Goal: Check status: Check status

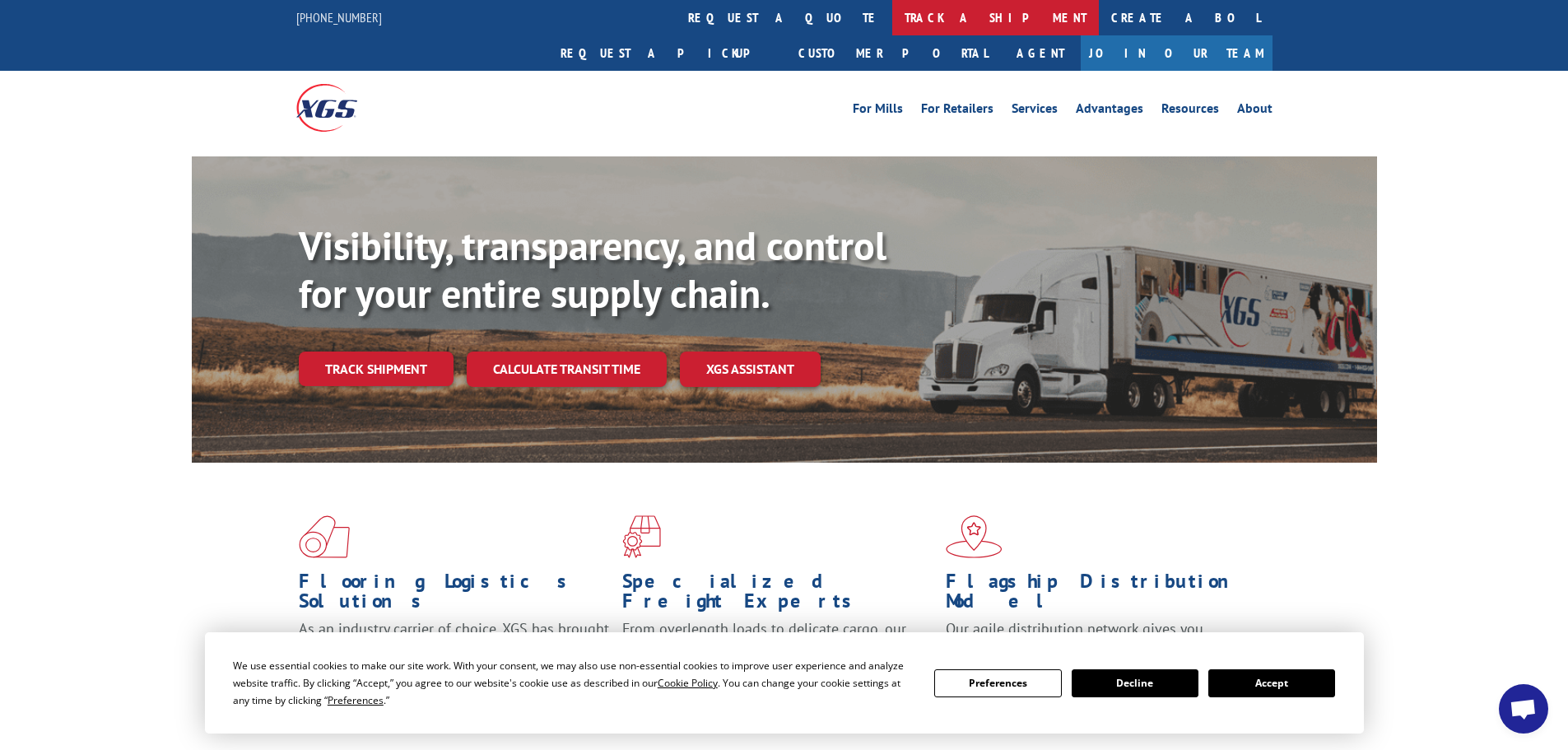
click at [892, 16] on link "track a shipment" at bounding box center [995, 18] width 206 height 35
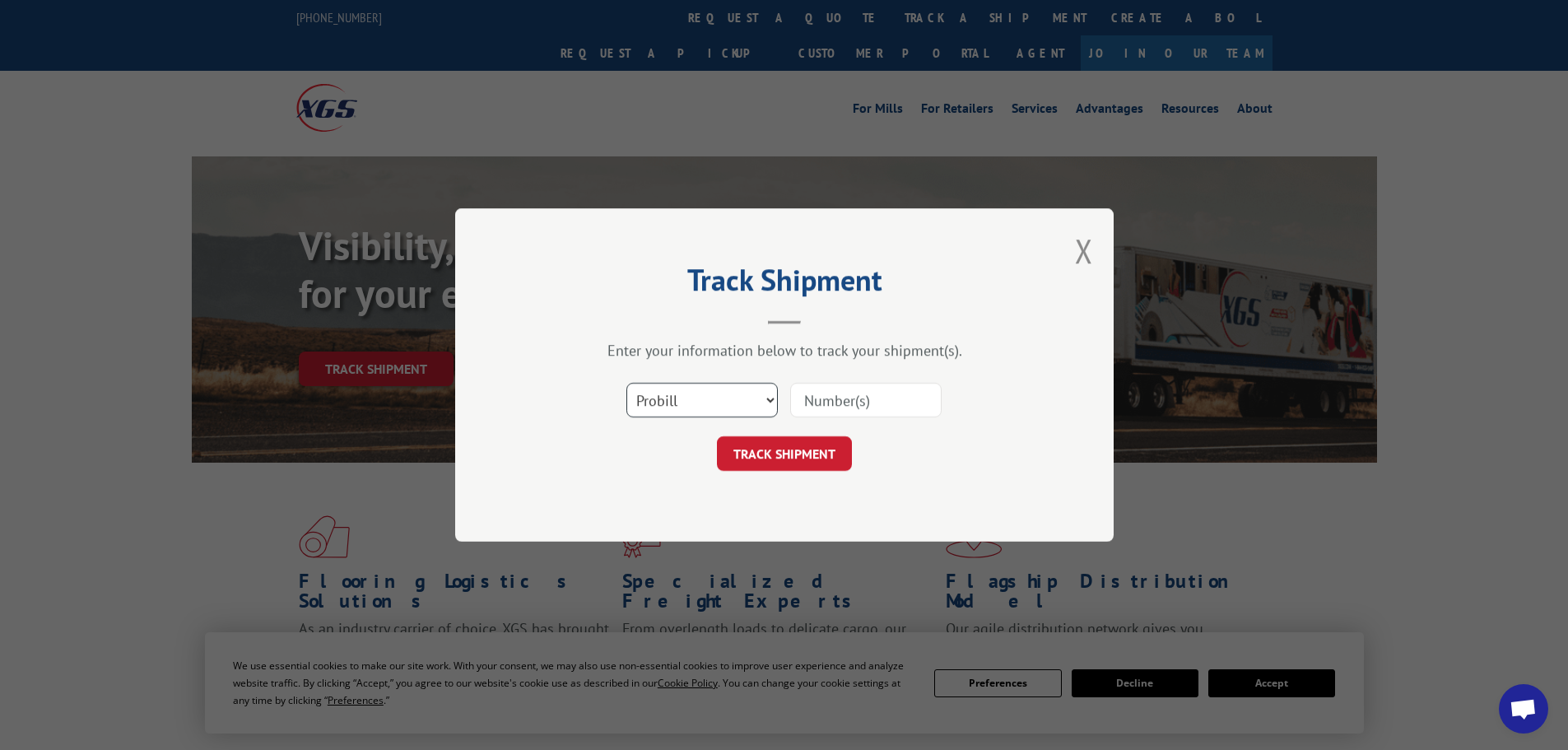
drag, startPoint x: 677, startPoint y: 404, endPoint x: 683, endPoint y: 416, distance: 13.4
click at [677, 404] on select "Select category... Probill BOL PO" at bounding box center [703, 399] width 152 height 35
click at [627, 383] on select "Select category... Probill BOL PO" at bounding box center [703, 399] width 152 height 35
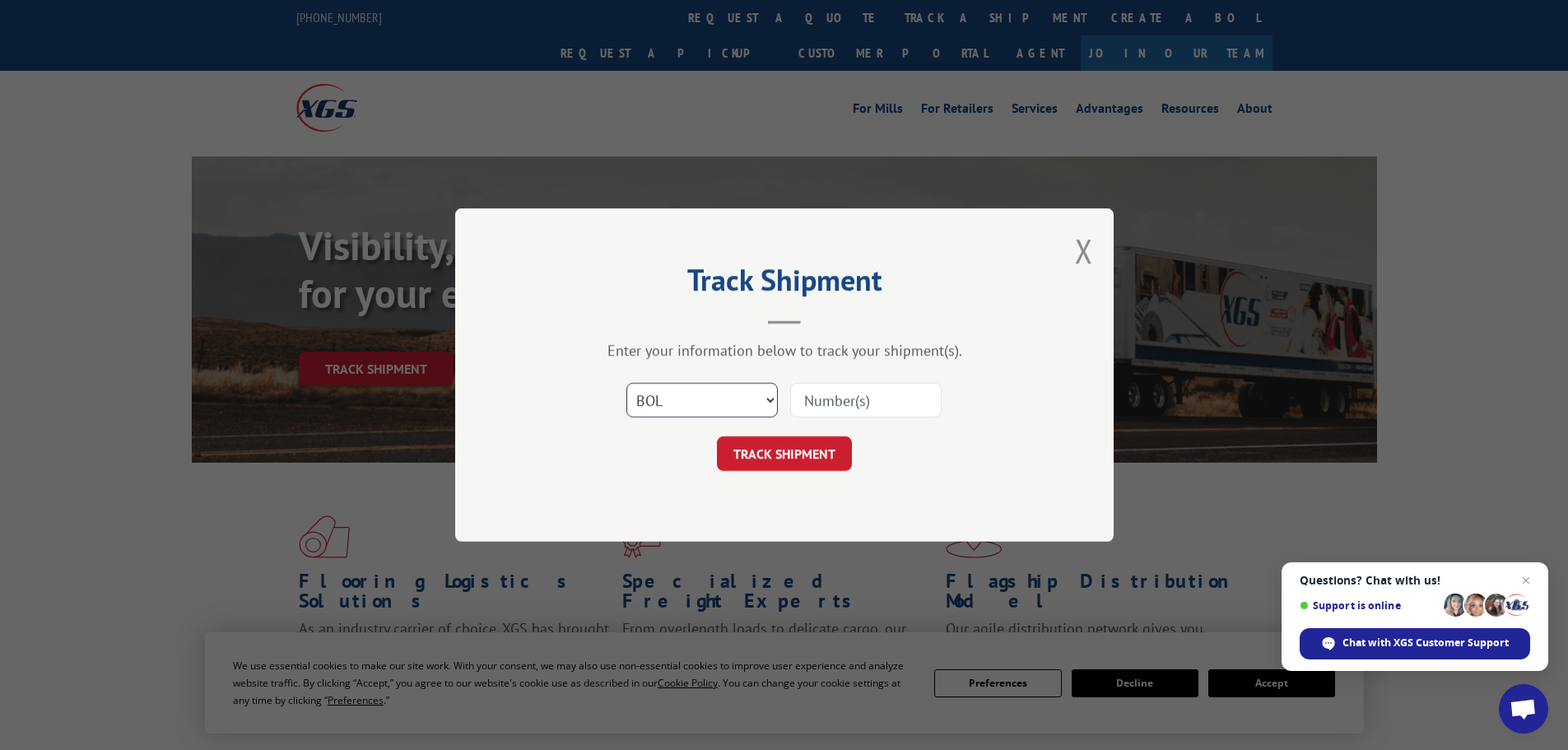
click at [671, 401] on select "Select category... Probill BOL PO" at bounding box center [703, 399] width 152 height 35
select select "po"
click at [627, 383] on select "Select category... Probill BOL PO" at bounding box center [703, 399] width 152 height 35
click at [843, 401] on input at bounding box center [866, 399] width 152 height 35
paste input "44533451"
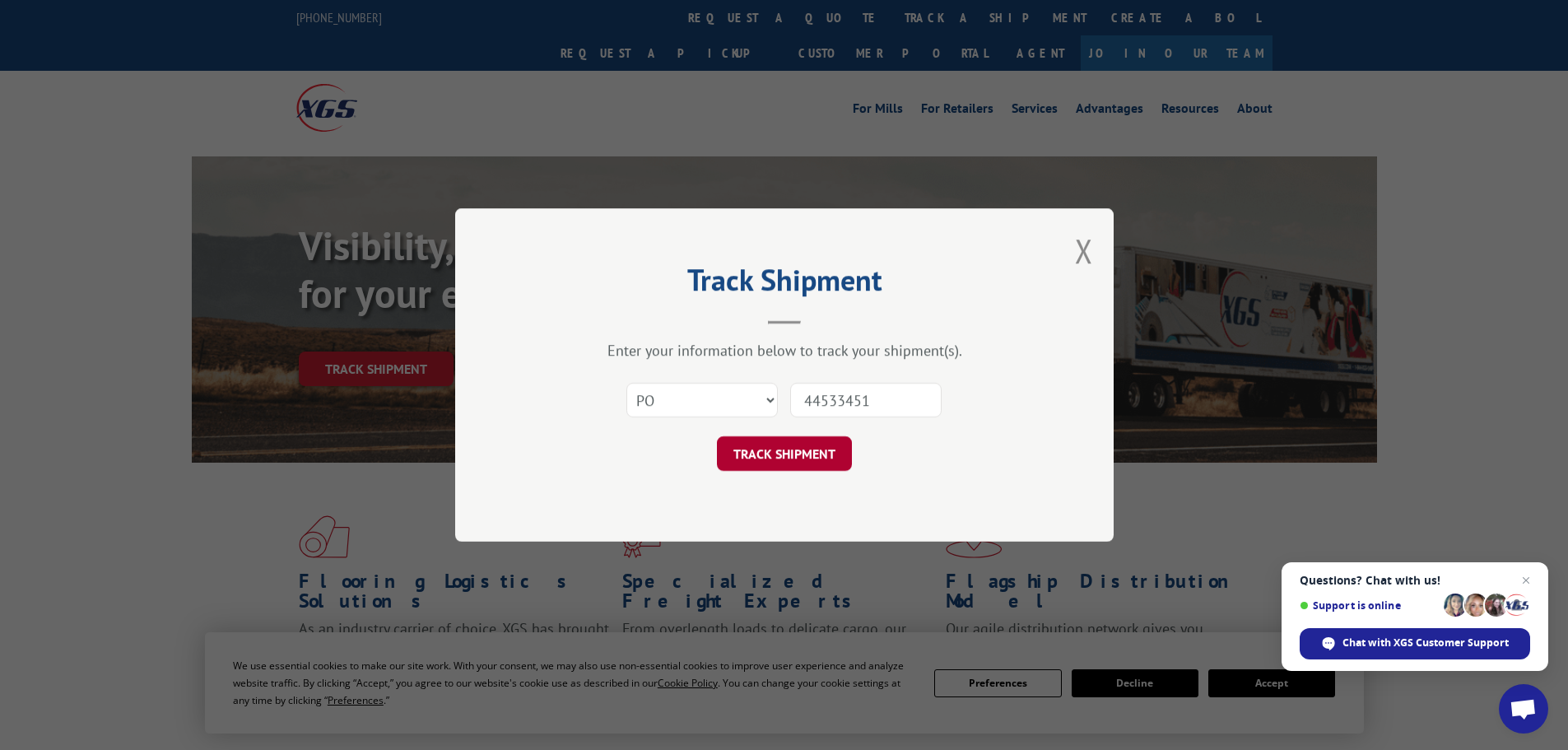
type input "44533451"
click at [812, 458] on button "TRACK SHIPMENT" at bounding box center [784, 453] width 135 height 35
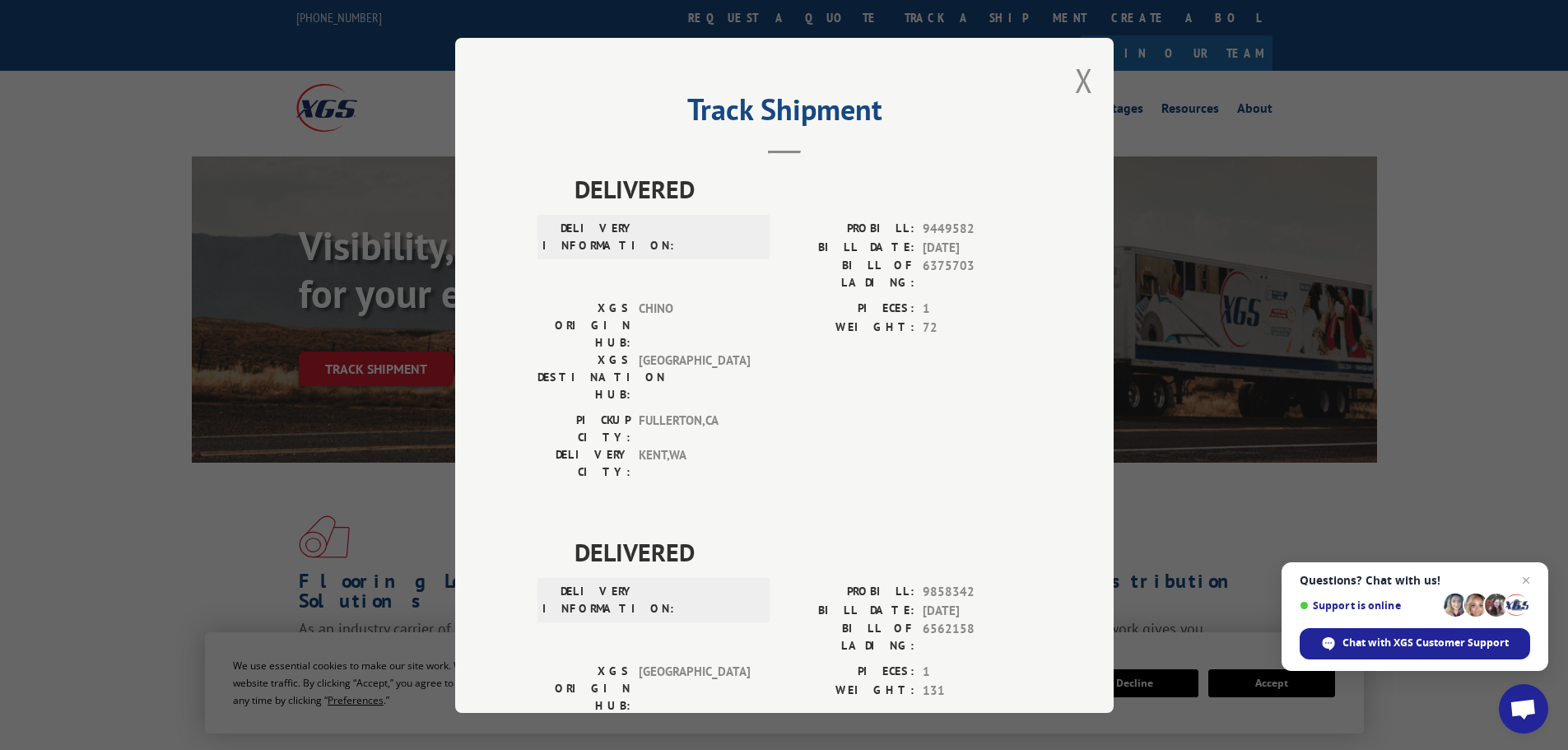
click at [1087, 83] on div "Track Shipment DELIVERED DELIVERY INFORMATION: PROBILL: 9449582 BILL DATE: [DAT…" at bounding box center [784, 375] width 659 height 675
click at [1078, 78] on button "Close modal" at bounding box center [1084, 80] width 18 height 44
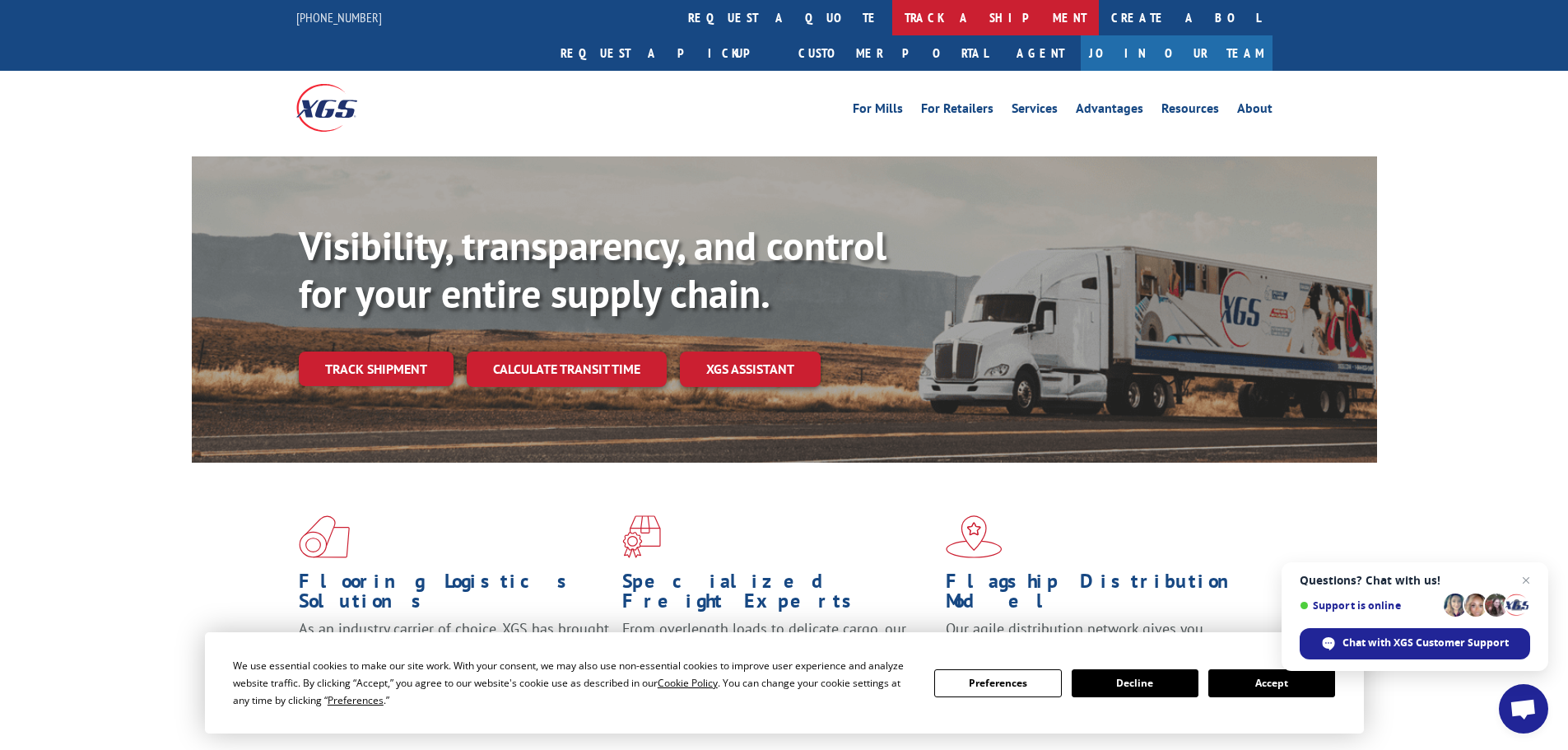
click at [892, 18] on link "track a shipment" at bounding box center [995, 18] width 206 height 35
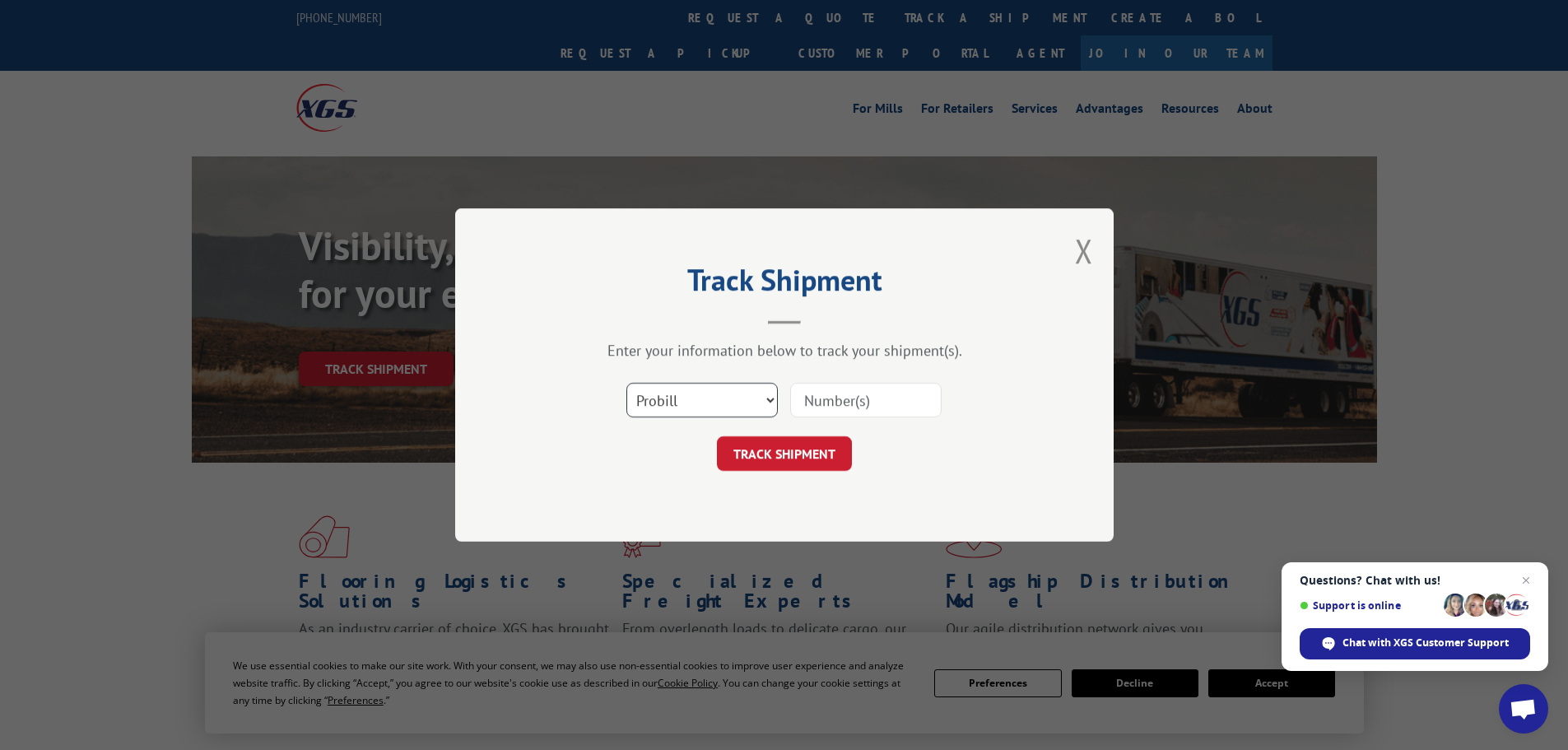
click at [702, 395] on select "Select category... Probill BOL PO" at bounding box center [703, 399] width 152 height 35
select select "po"
click at [627, 383] on select "Select category... Probill BOL PO" at bounding box center [703, 399] width 152 height 35
click at [843, 399] on input at bounding box center [866, 399] width 152 height 35
paste input "44533441"
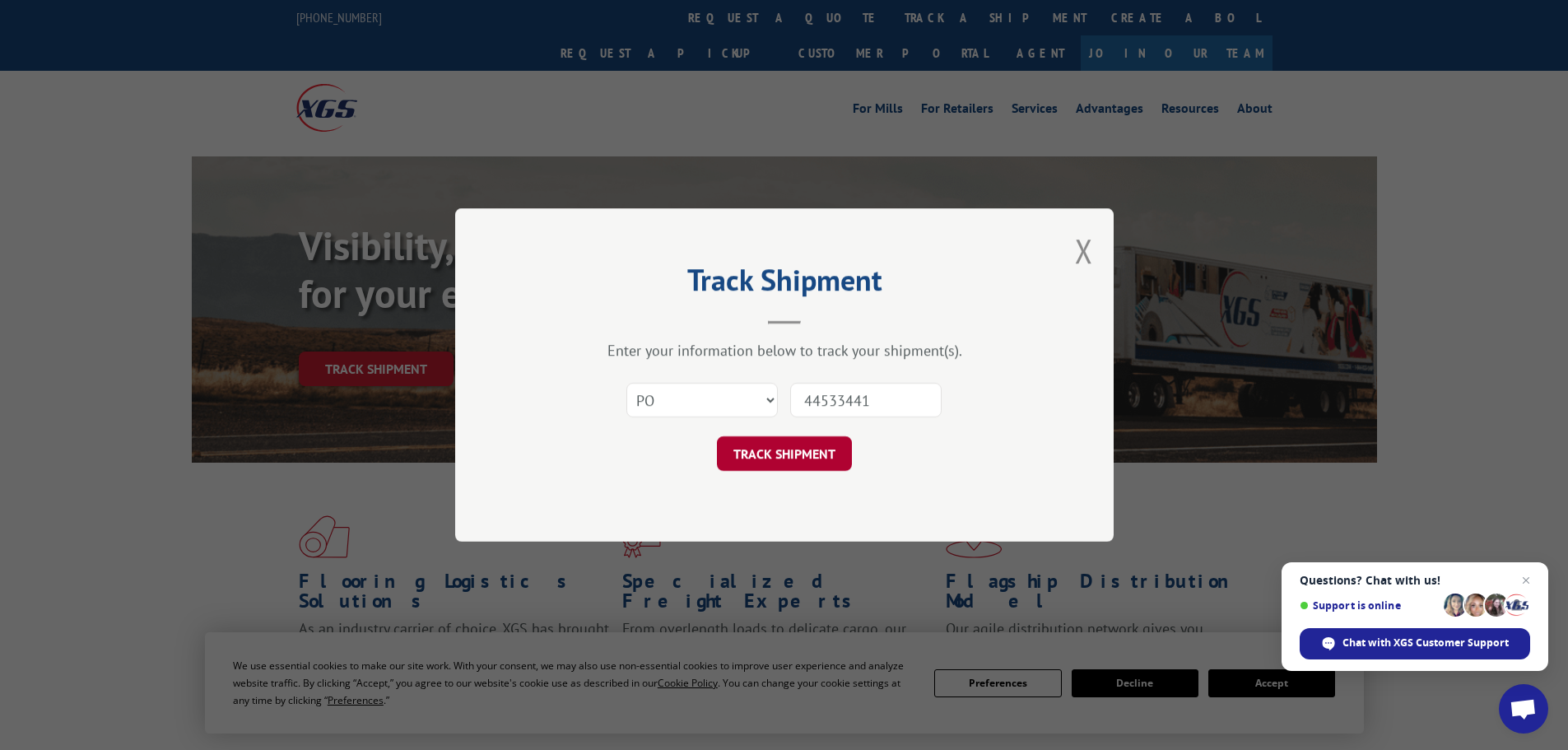
type input "44533441"
click at [841, 450] on button "TRACK SHIPMENT" at bounding box center [784, 453] width 135 height 35
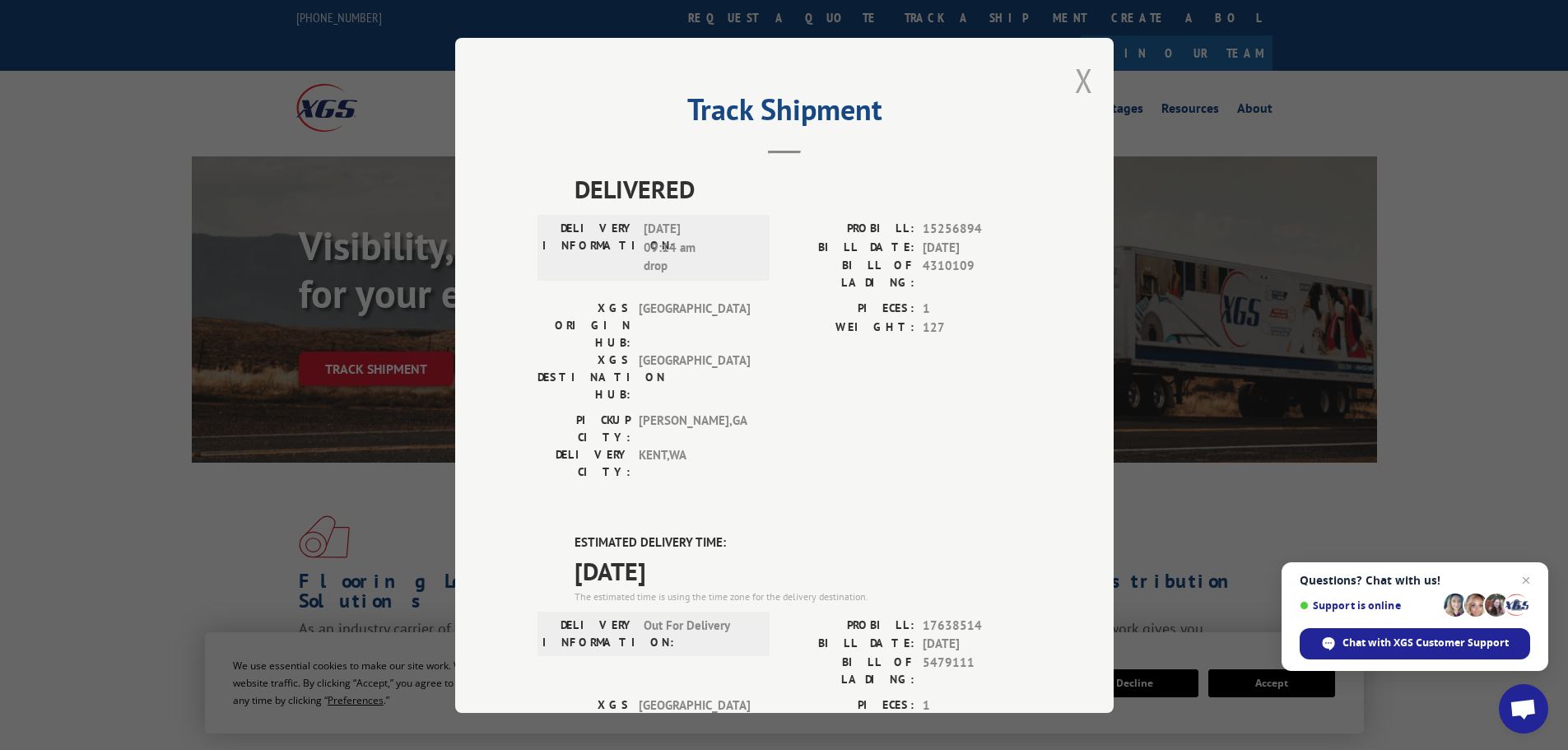
click at [1079, 86] on button "Close modal" at bounding box center [1084, 80] width 18 height 44
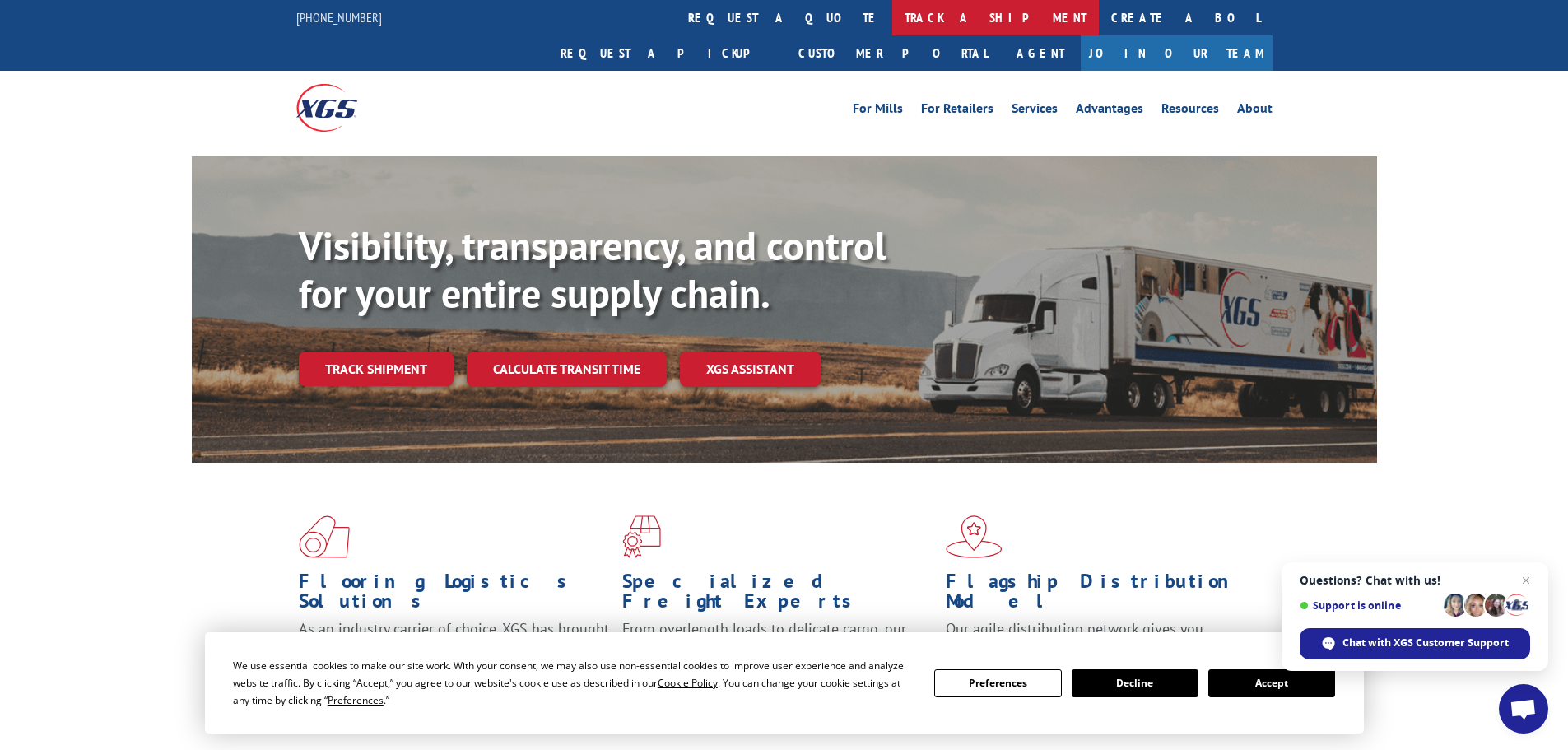
click at [892, 17] on link "track a shipment" at bounding box center [995, 18] width 206 height 35
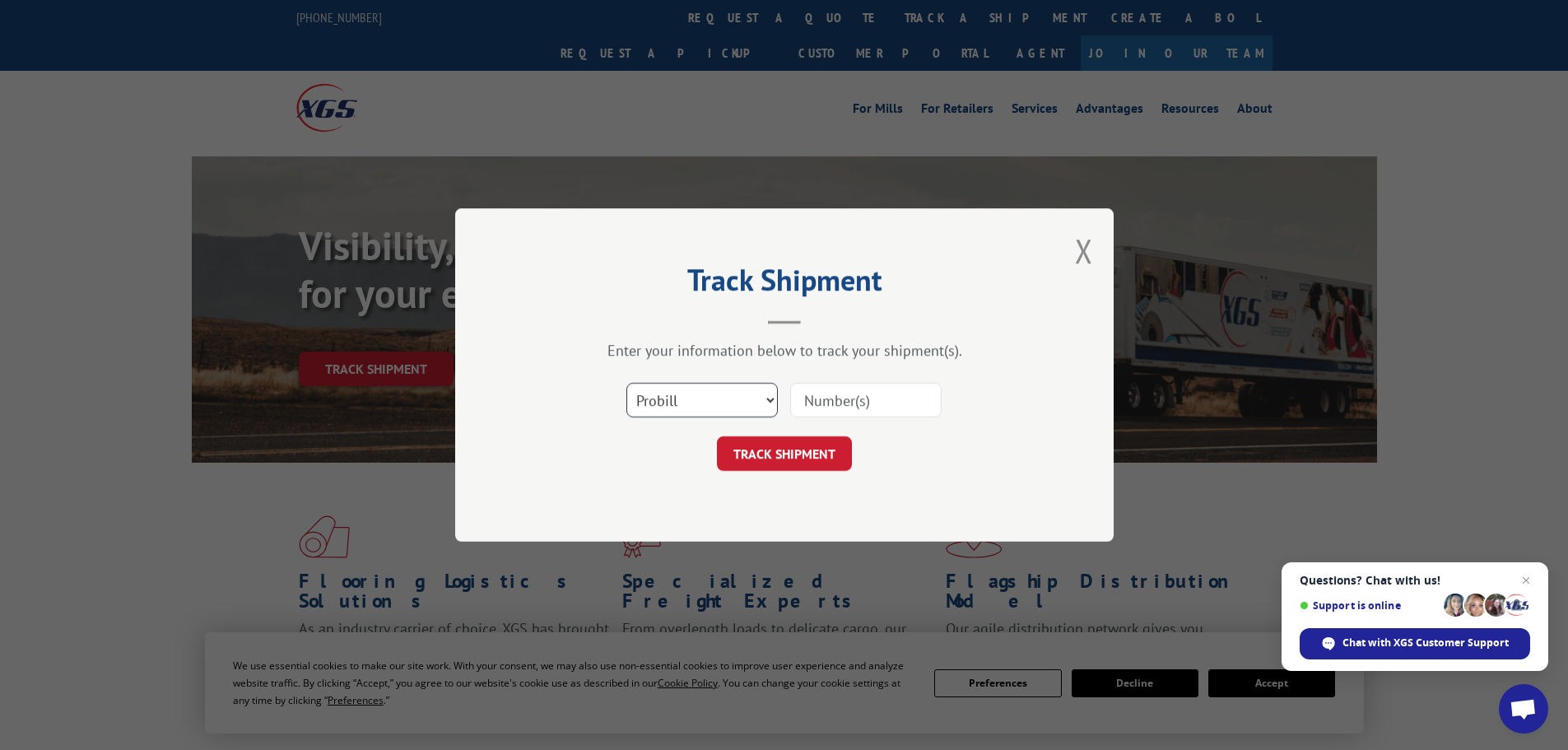
click at [677, 409] on select "Select category... Probill BOL PO" at bounding box center [703, 399] width 152 height 35
select select "bol"
click at [627, 383] on select "Select category... Probill BOL PO" at bounding box center [703, 399] width 152 height 35
click at [859, 403] on input at bounding box center [866, 399] width 152 height 35
paste input "44533486"
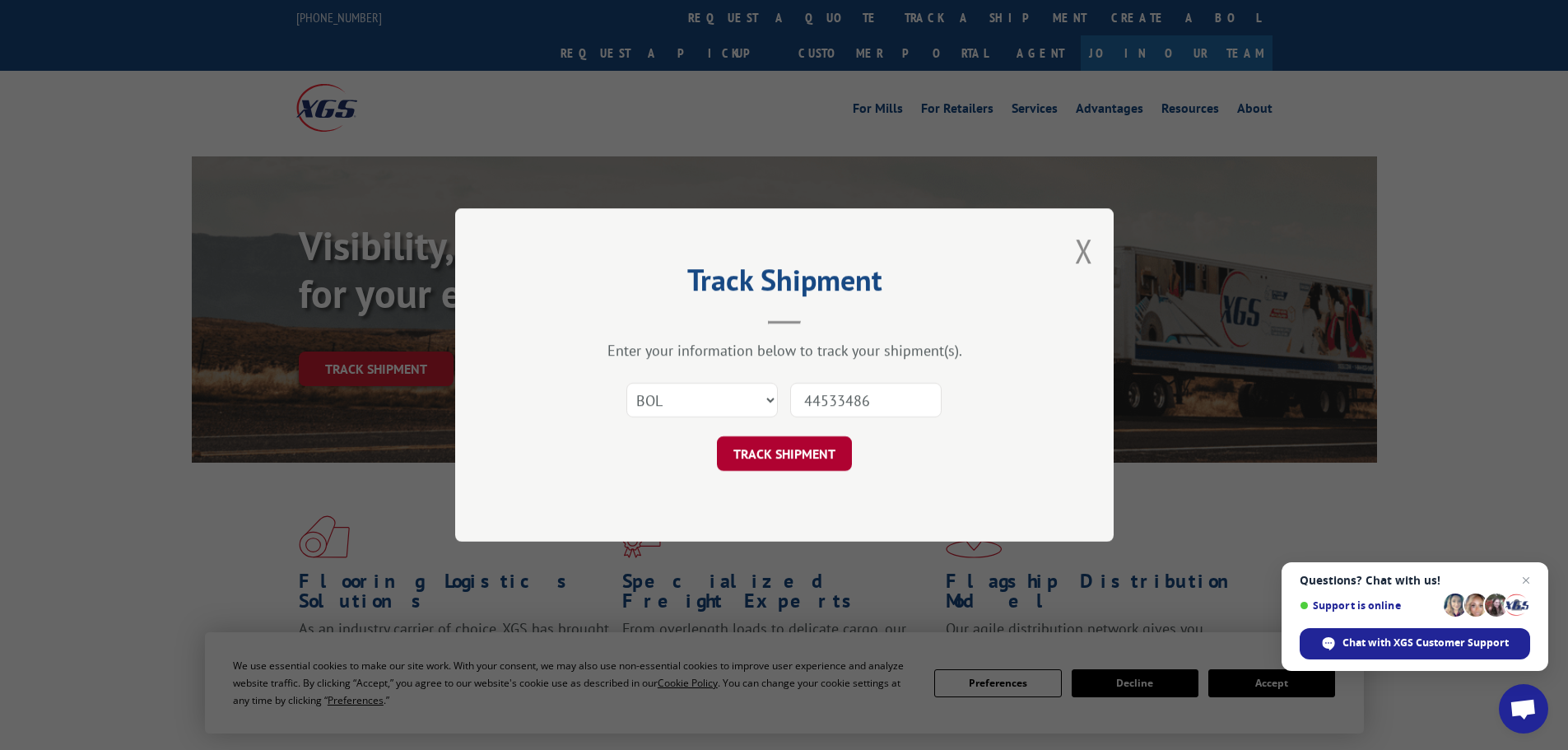
type input "44533486"
click at [827, 448] on button "TRACK SHIPMENT" at bounding box center [784, 453] width 135 height 35
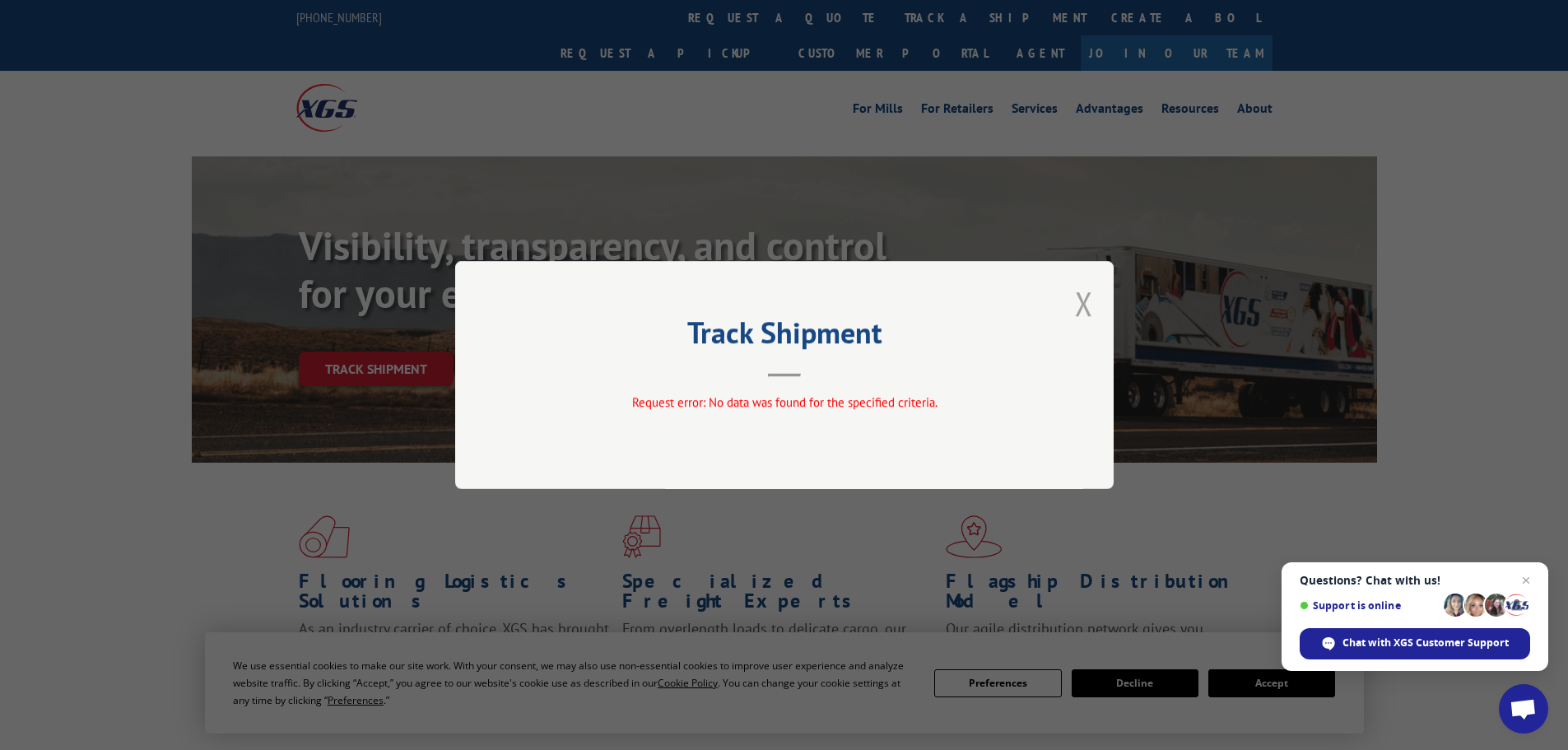
click at [1084, 315] on button "Close modal" at bounding box center [1084, 303] width 18 height 44
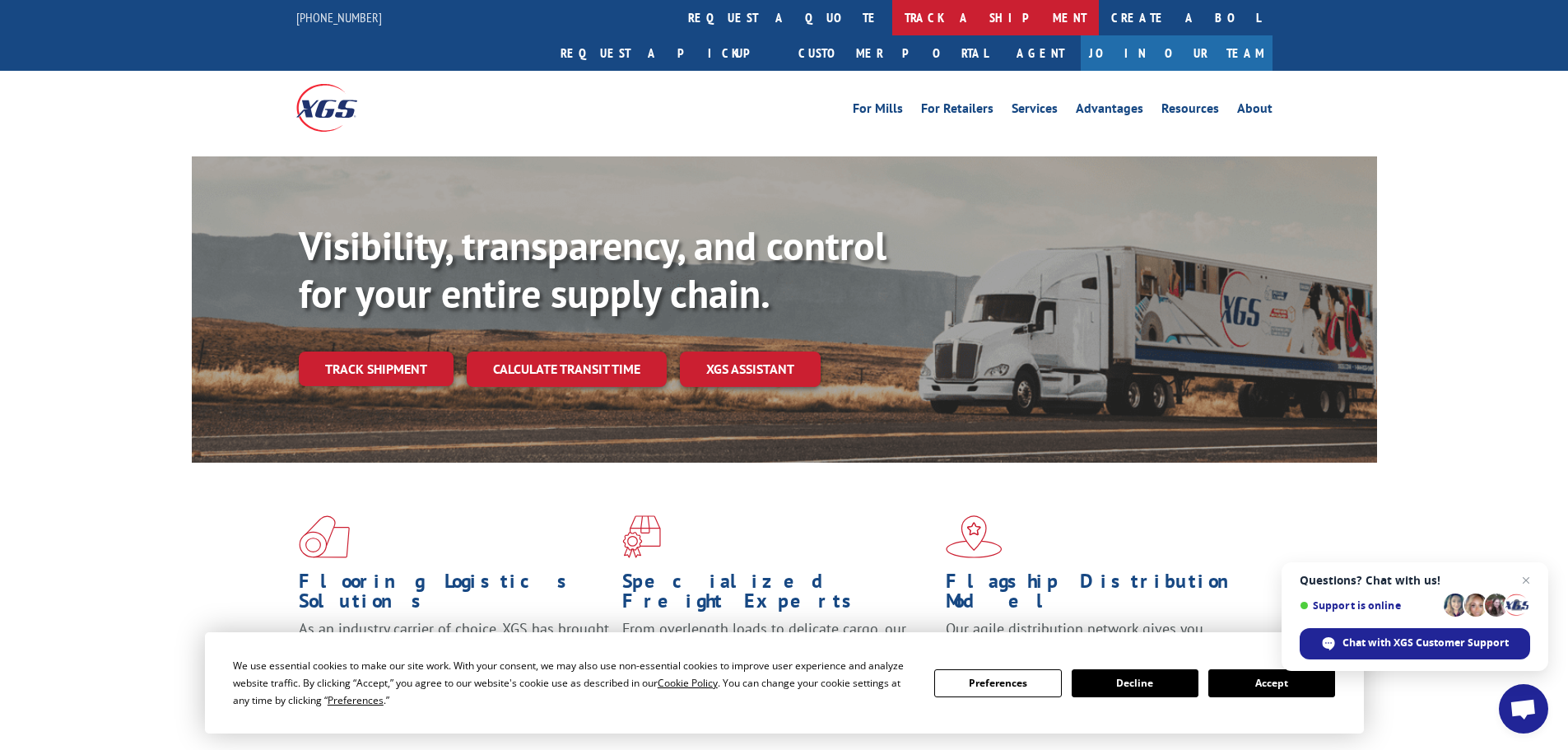
click at [892, 13] on link "track a shipment" at bounding box center [995, 18] width 206 height 35
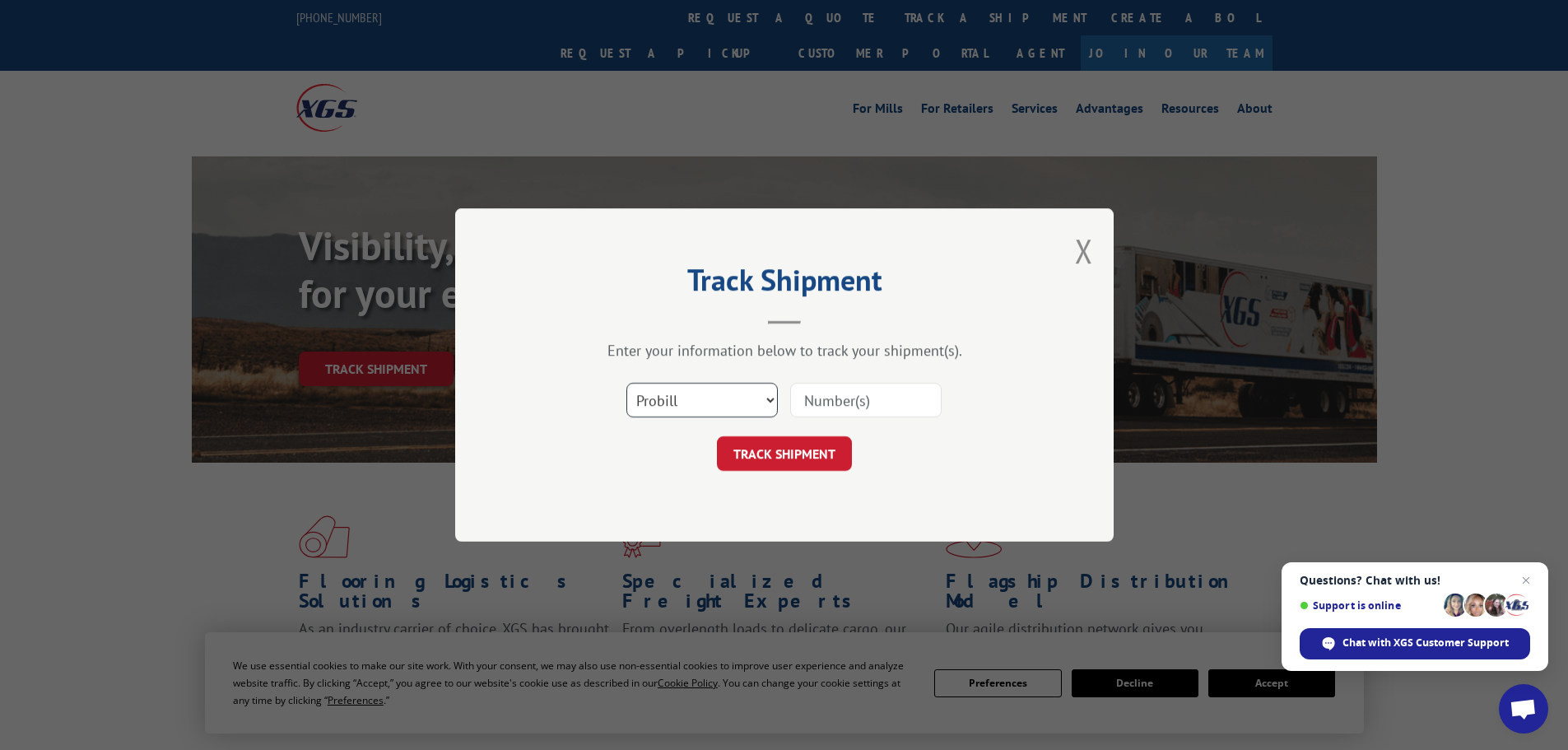
click at [661, 396] on select "Select category... Probill BOL PO" at bounding box center [703, 399] width 152 height 35
select select "bol"
click at [627, 383] on select "Select category... Probill BOL PO" at bounding box center [703, 399] width 152 height 35
click at [843, 409] on input at bounding box center [866, 399] width 152 height 35
paste input "5530823"
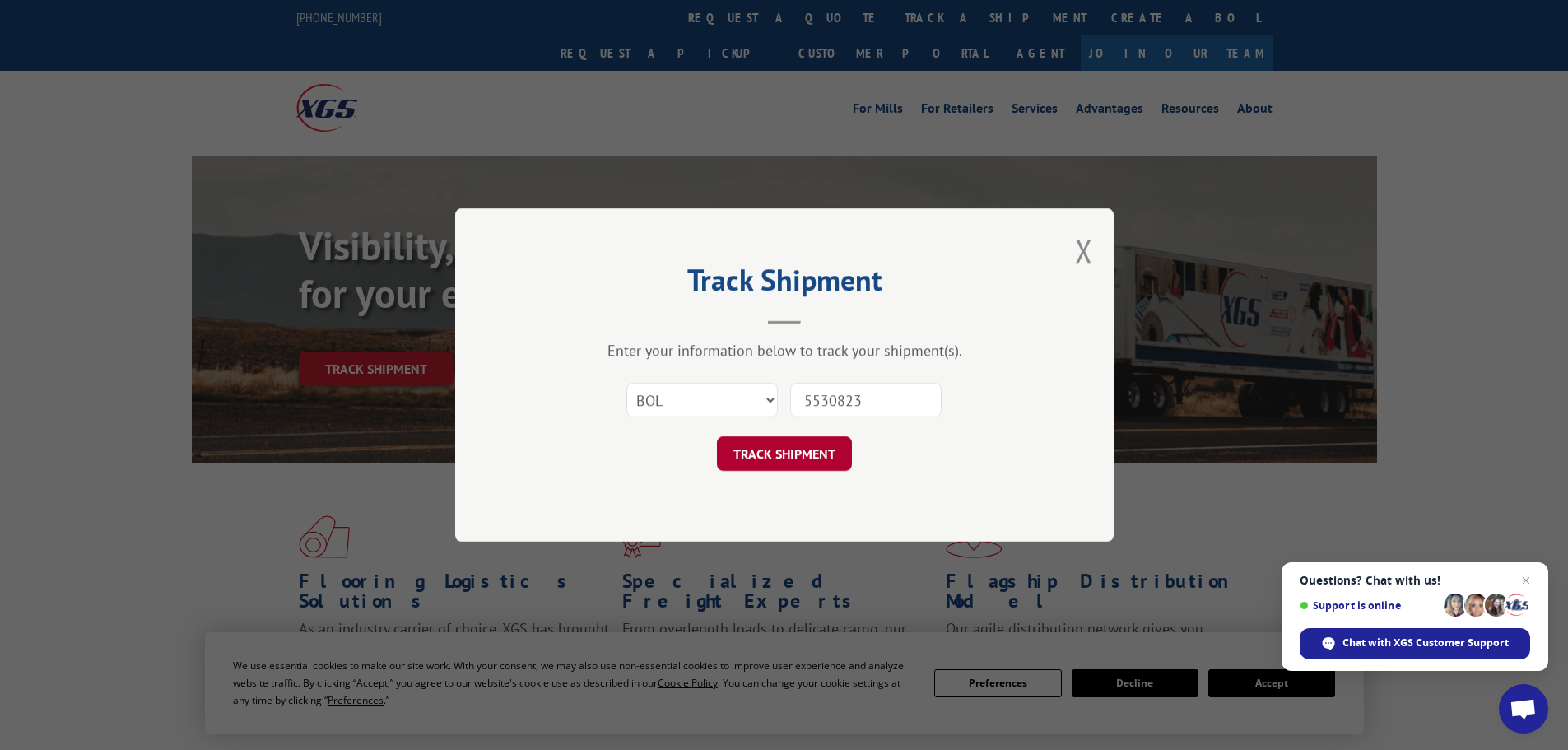
type input "5530823"
click at [794, 446] on button "TRACK SHIPMENT" at bounding box center [784, 453] width 135 height 35
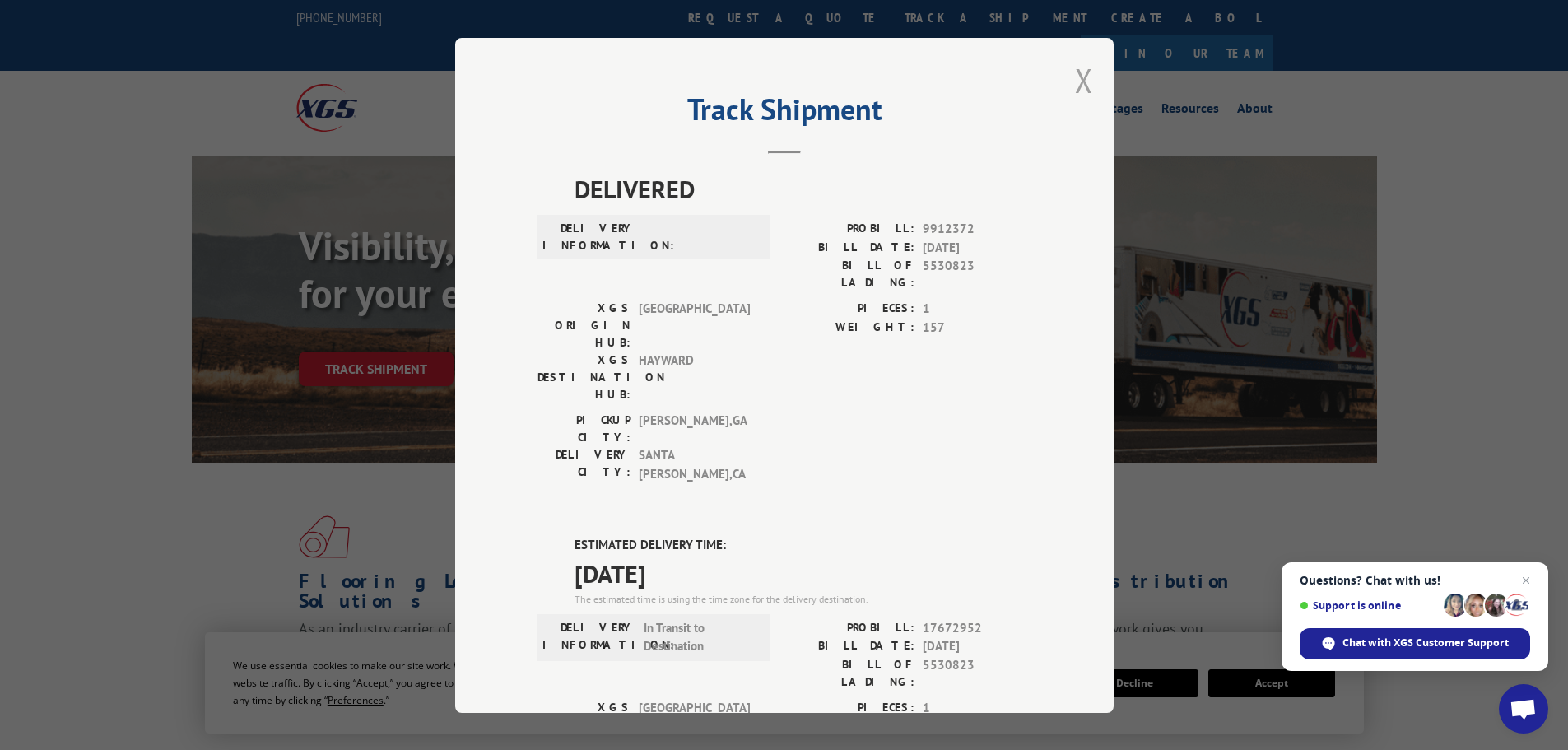
click at [1079, 76] on button "Close modal" at bounding box center [1084, 80] width 18 height 44
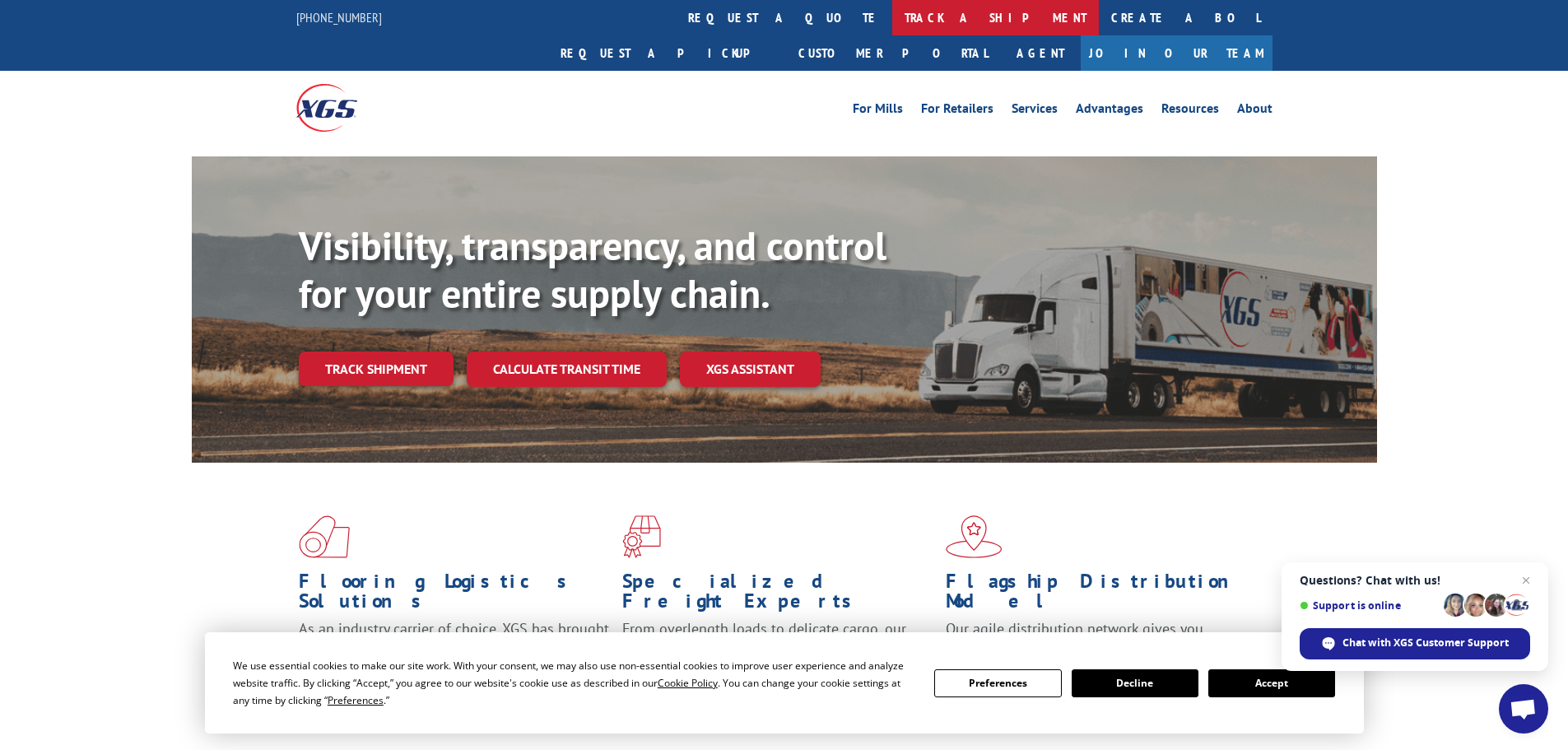
click at [892, 22] on link "track a shipment" at bounding box center [995, 18] width 206 height 35
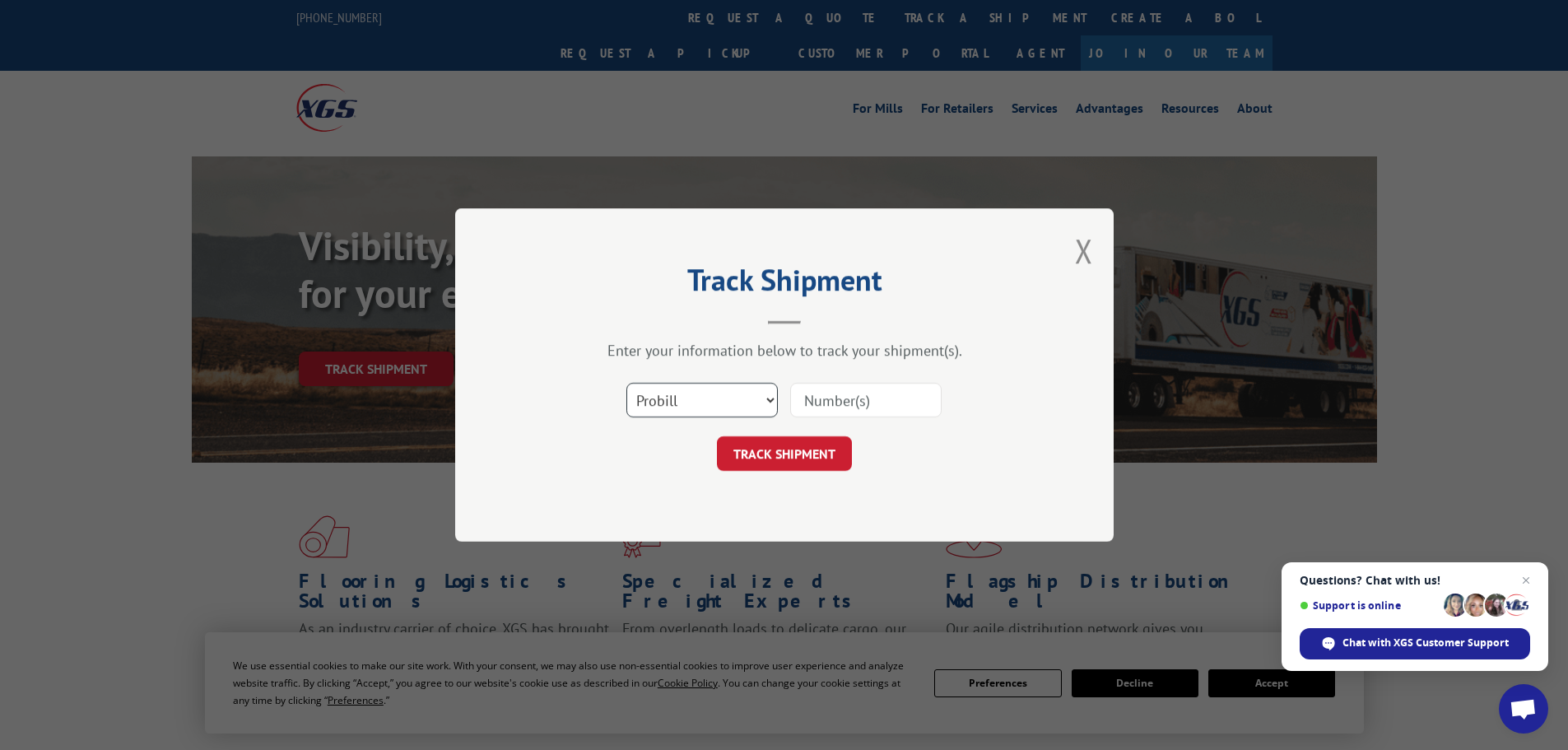
drag, startPoint x: 673, startPoint y: 403, endPoint x: 680, endPoint y: 416, distance: 14.8
click at [673, 403] on select "Select category... Probill BOL PO" at bounding box center [703, 399] width 152 height 35
click at [627, 383] on select "Select category... Probill BOL PO" at bounding box center [703, 399] width 152 height 35
click at [708, 408] on select "Select category... Probill BOL PO" at bounding box center [703, 399] width 152 height 35
select select "po"
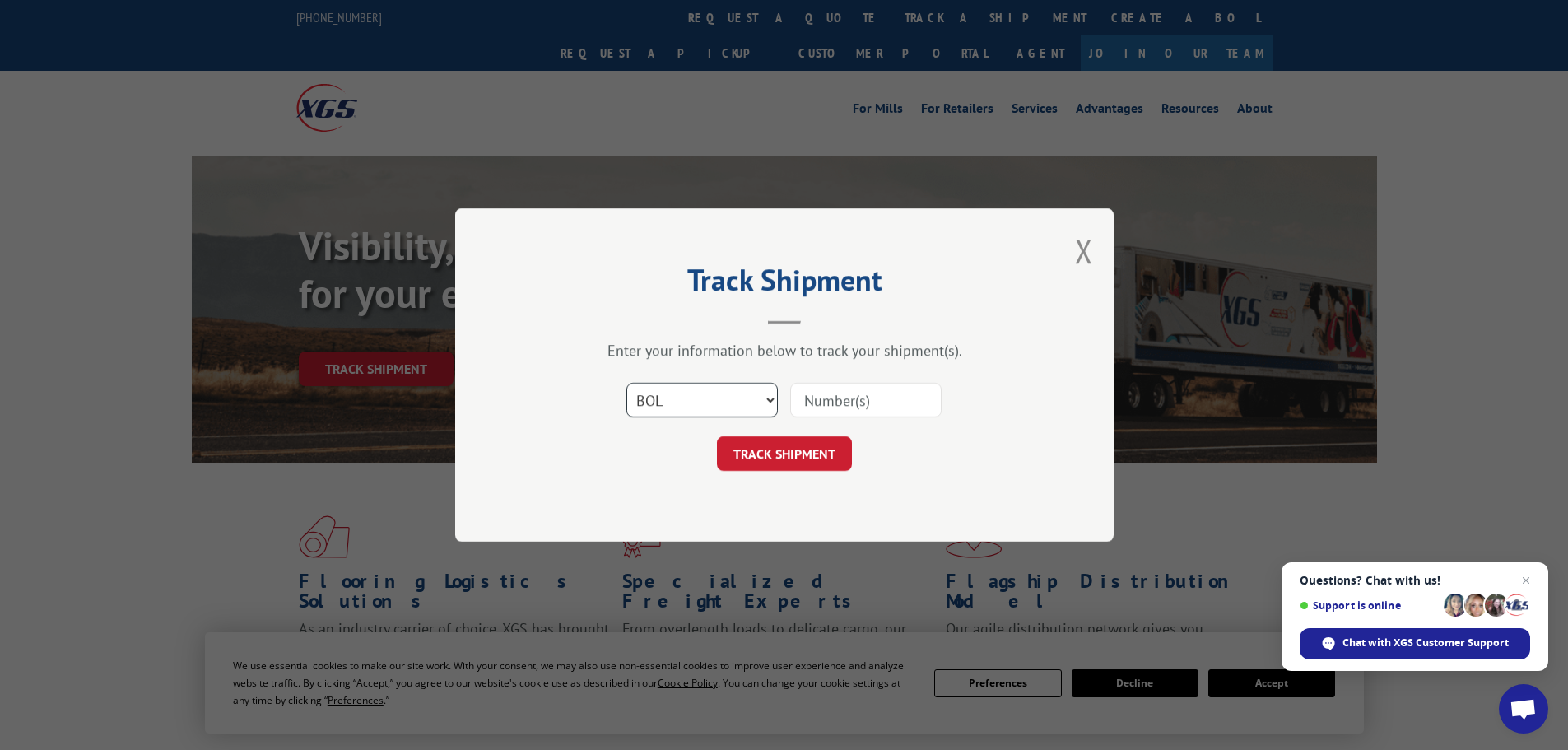
click at [627, 383] on select "Select category... Probill BOL PO" at bounding box center [703, 399] width 152 height 35
click at [833, 402] on input at bounding box center [866, 399] width 152 height 35
paste input "44533464"
type input "44533464"
click at [785, 442] on button "TRACK SHIPMENT" at bounding box center [784, 453] width 135 height 35
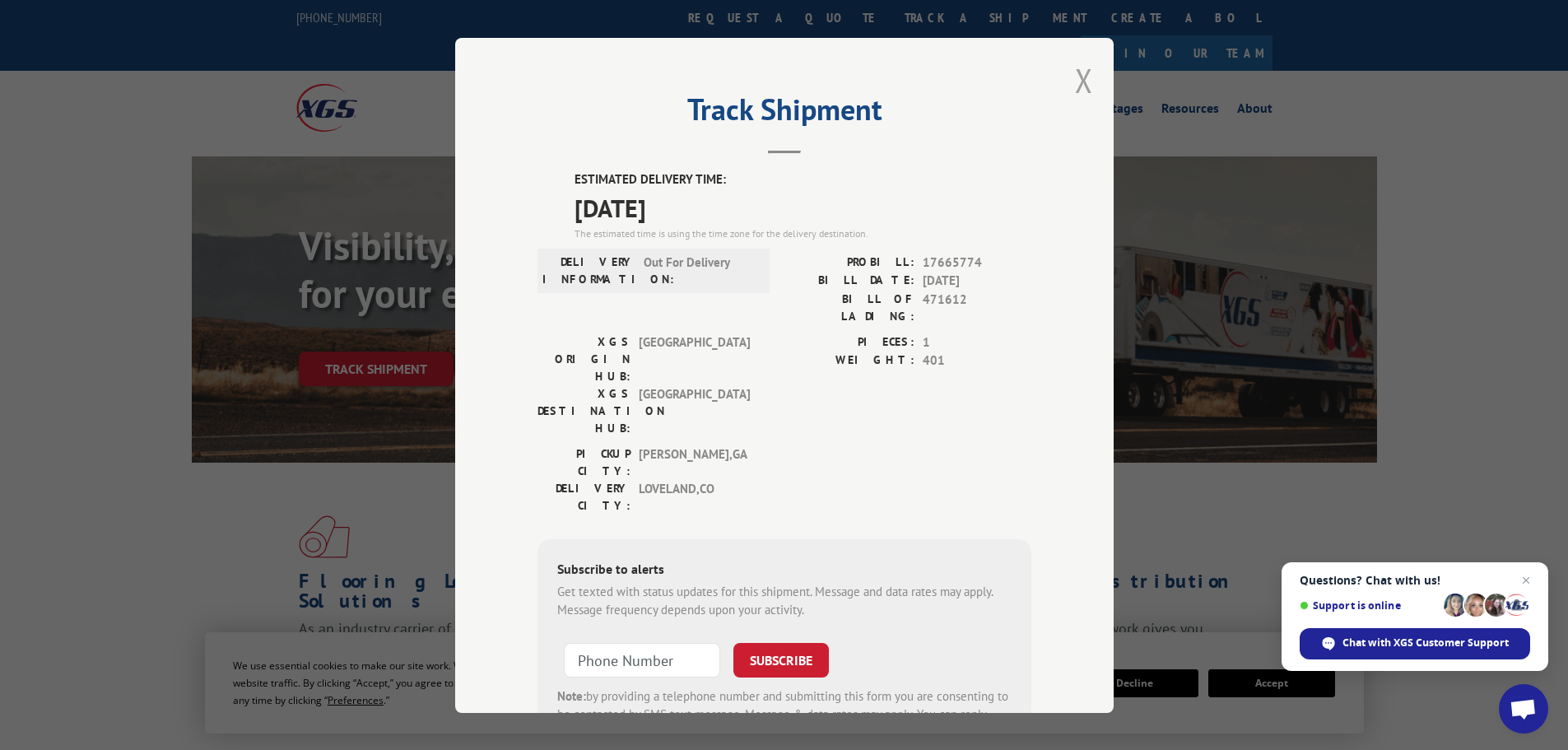
click at [1076, 79] on button "Close modal" at bounding box center [1084, 80] width 18 height 44
